Goal: Find contact information: Find contact information

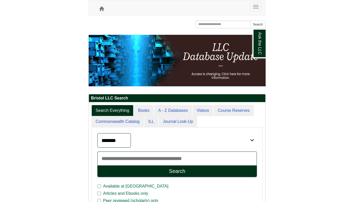
scroll to position [20, 69]
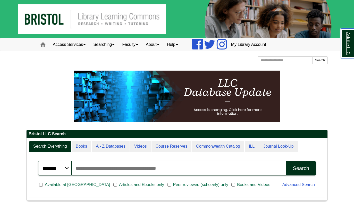
click at [177, 50] on link "Ask the LLC" at bounding box center [347, 44] width 13 height 30
click at [174, 44] on link "Help" at bounding box center [172, 44] width 19 height 13
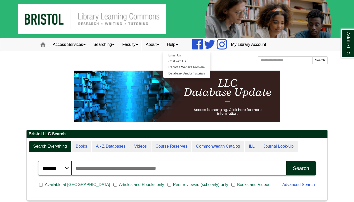
click at [158, 46] on link "About" at bounding box center [152, 44] width 21 height 13
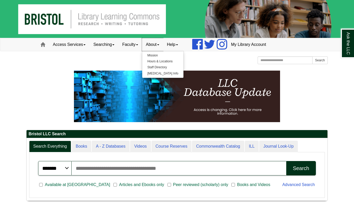
click at [163, 46] on link "About" at bounding box center [152, 44] width 21 height 13
click at [176, 51] on nav "Toggle navigation Home Access Services Access Services Policies Chromebooks Spe…" at bounding box center [177, 44] width 354 height 13
click at [177, 48] on link "Help" at bounding box center [172, 44] width 19 height 13
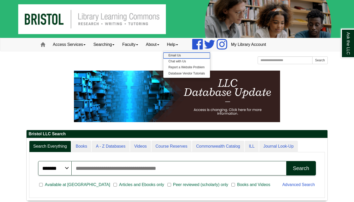
click at [177, 54] on link "Email Us" at bounding box center [186, 56] width 47 height 6
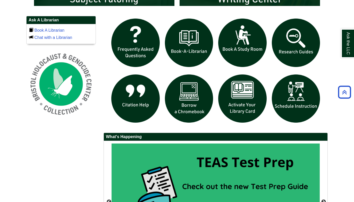
scroll to position [441, 0]
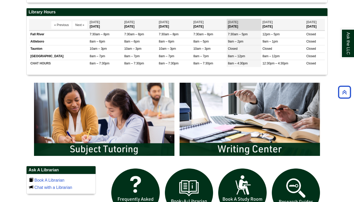
drag, startPoint x: 299, startPoint y: 70, endPoint x: 305, endPoint y: 69, distance: 6.4
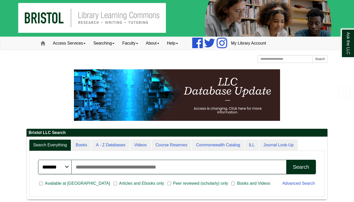
scroll to position [0, 0]
